Goal: Information Seeking & Learning: Learn about a topic

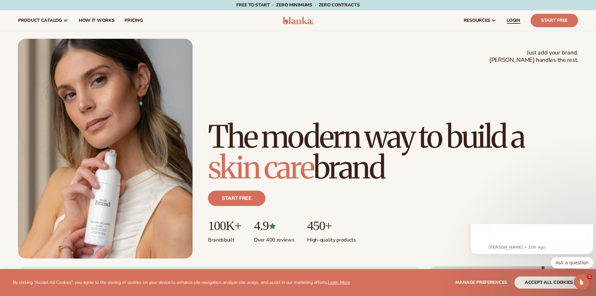
click at [510, 18] on span "LOGIN" at bounding box center [512, 20] width 13 height 5
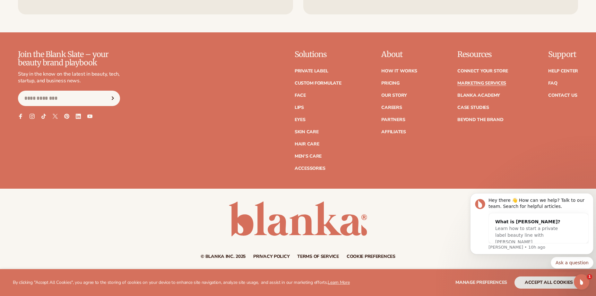
scroll to position [1632, 0]
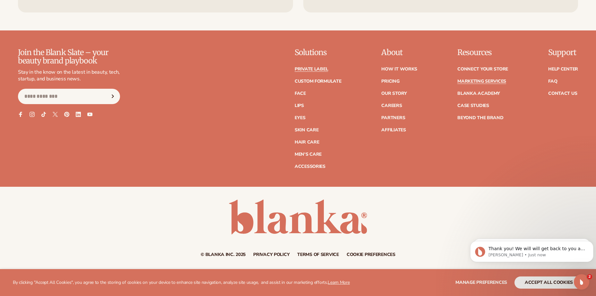
click at [310, 69] on link "Private label" at bounding box center [310, 69] width 33 height 4
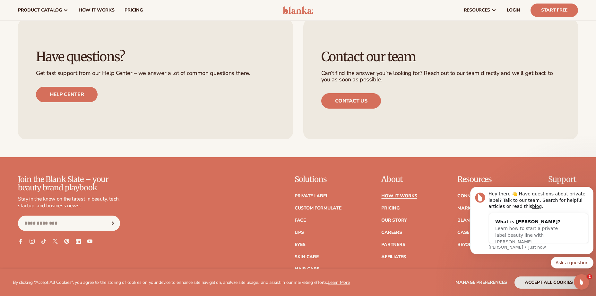
scroll to position [1529, 0]
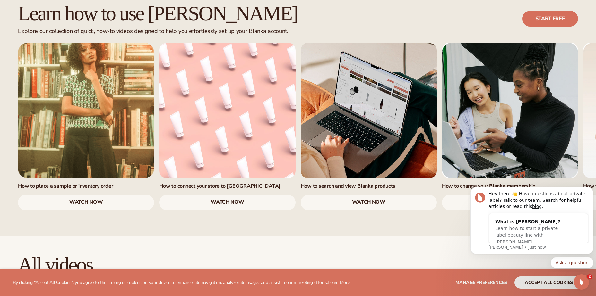
scroll to position [417, 0]
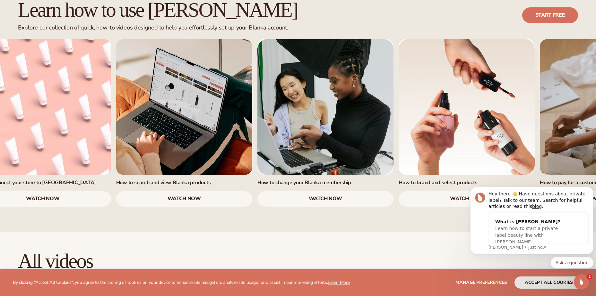
click at [355, 108] on link "4 / 7" at bounding box center [325, 107] width 136 height 136
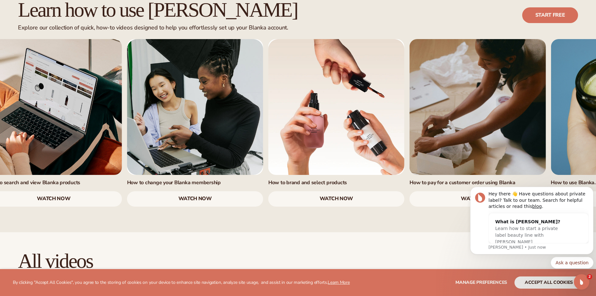
click at [314, 104] on link "5 / 7" at bounding box center [336, 107] width 136 height 136
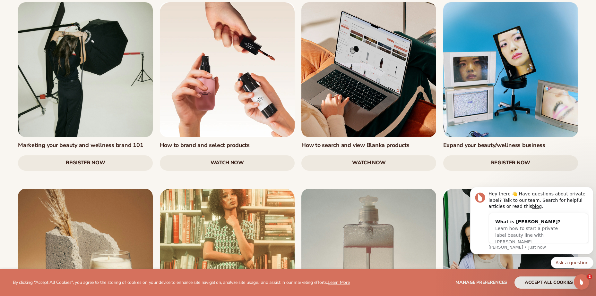
scroll to position [706, 0]
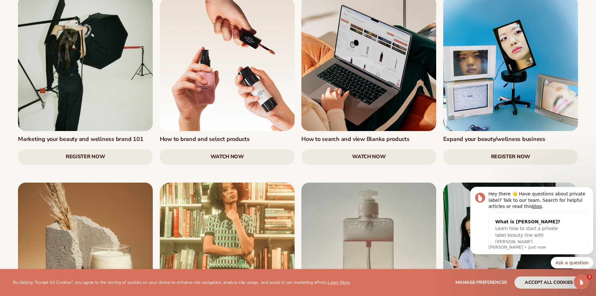
drag, startPoint x: 489, startPoint y: 81, endPoint x: 363, endPoint y: 144, distance: 140.7
click at [363, 144] on div "Marketing your beauty and wellness brand 101 Register Now How to brand and sele…" at bounding box center [297, 283] width 566 height 575
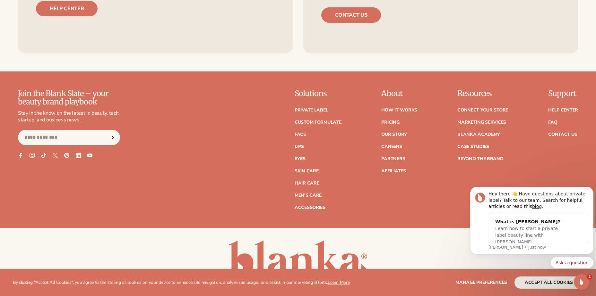
scroll to position [1372, 0]
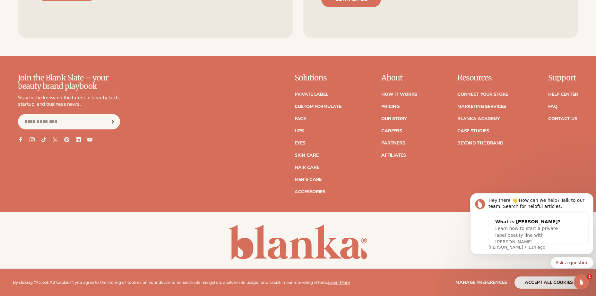
scroll to position [980, 0]
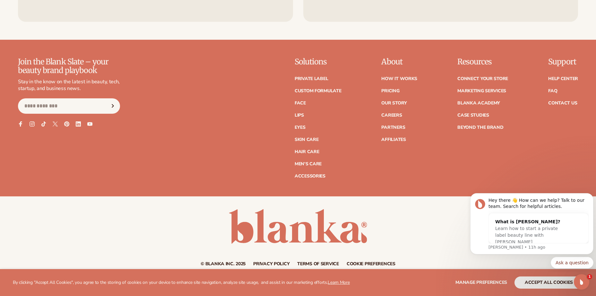
scroll to position [1249, 0]
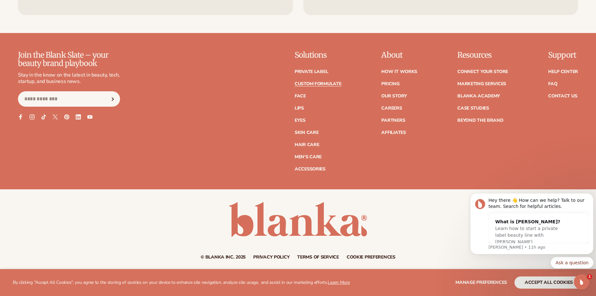
scroll to position [980, 0]
